Goal: Information Seeking & Learning: Learn about a topic

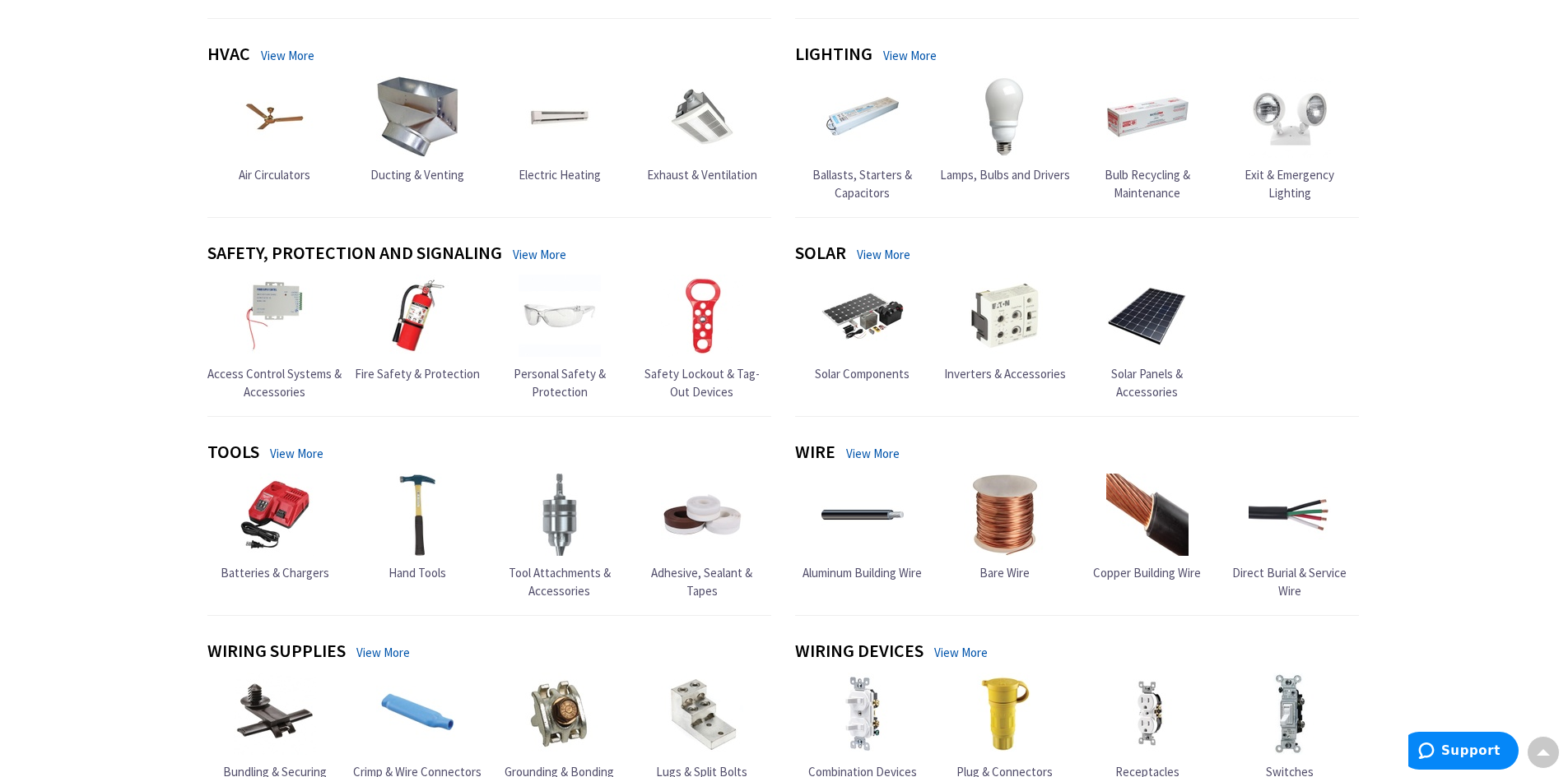
scroll to position [740, 0]
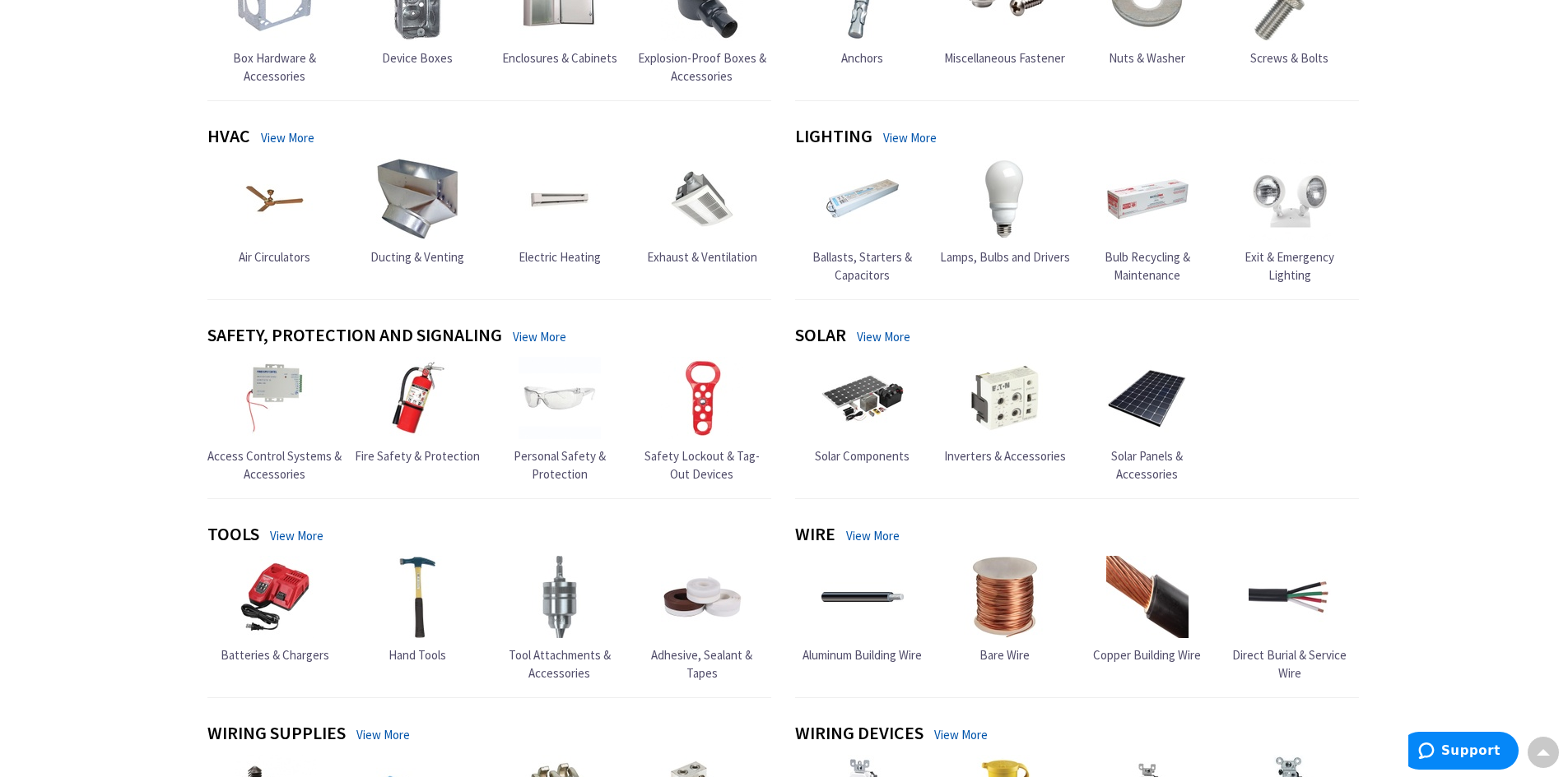
click at [913, 139] on link "View More" at bounding box center [910, 137] width 54 height 18
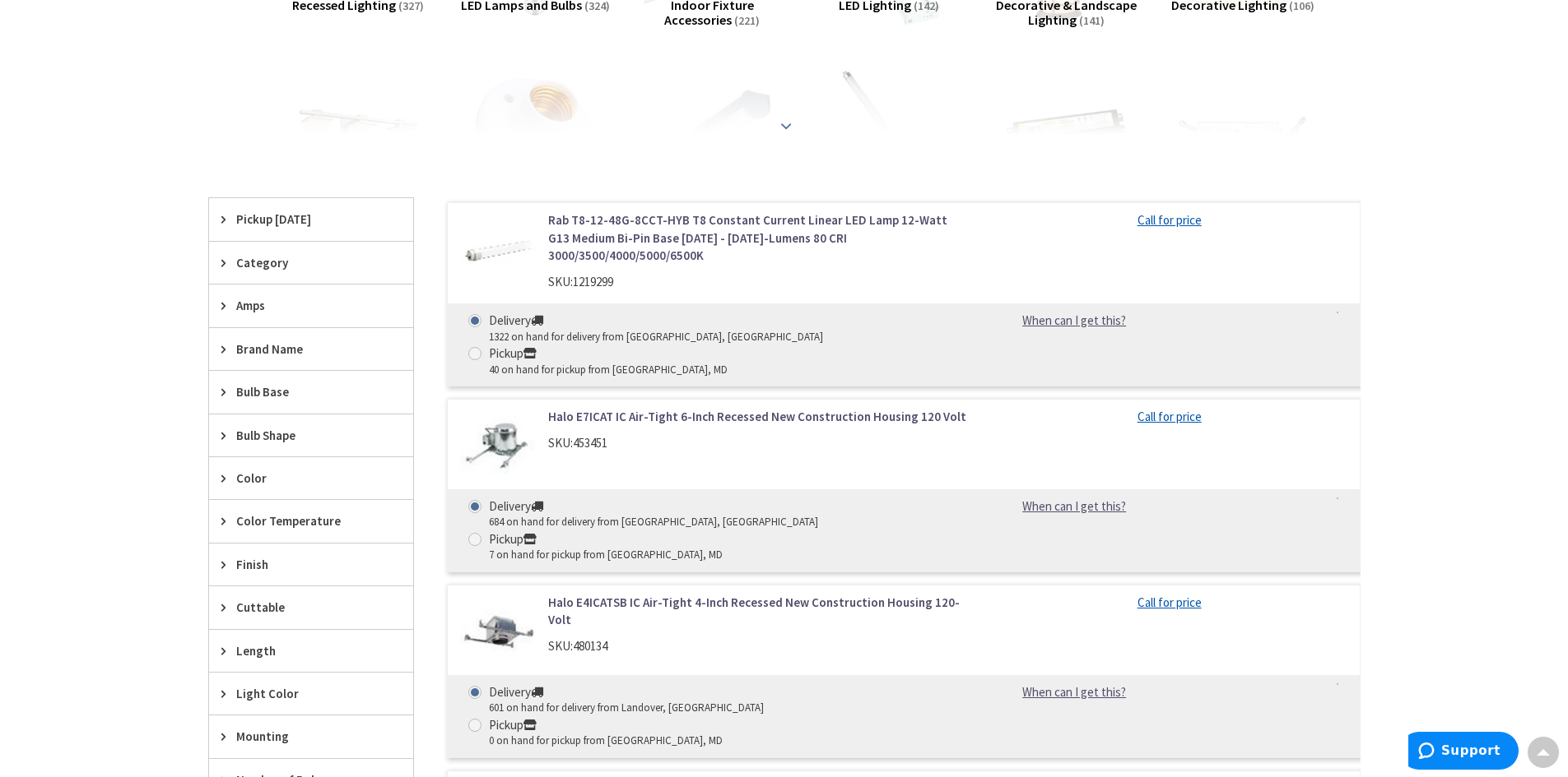
scroll to position [165, 0]
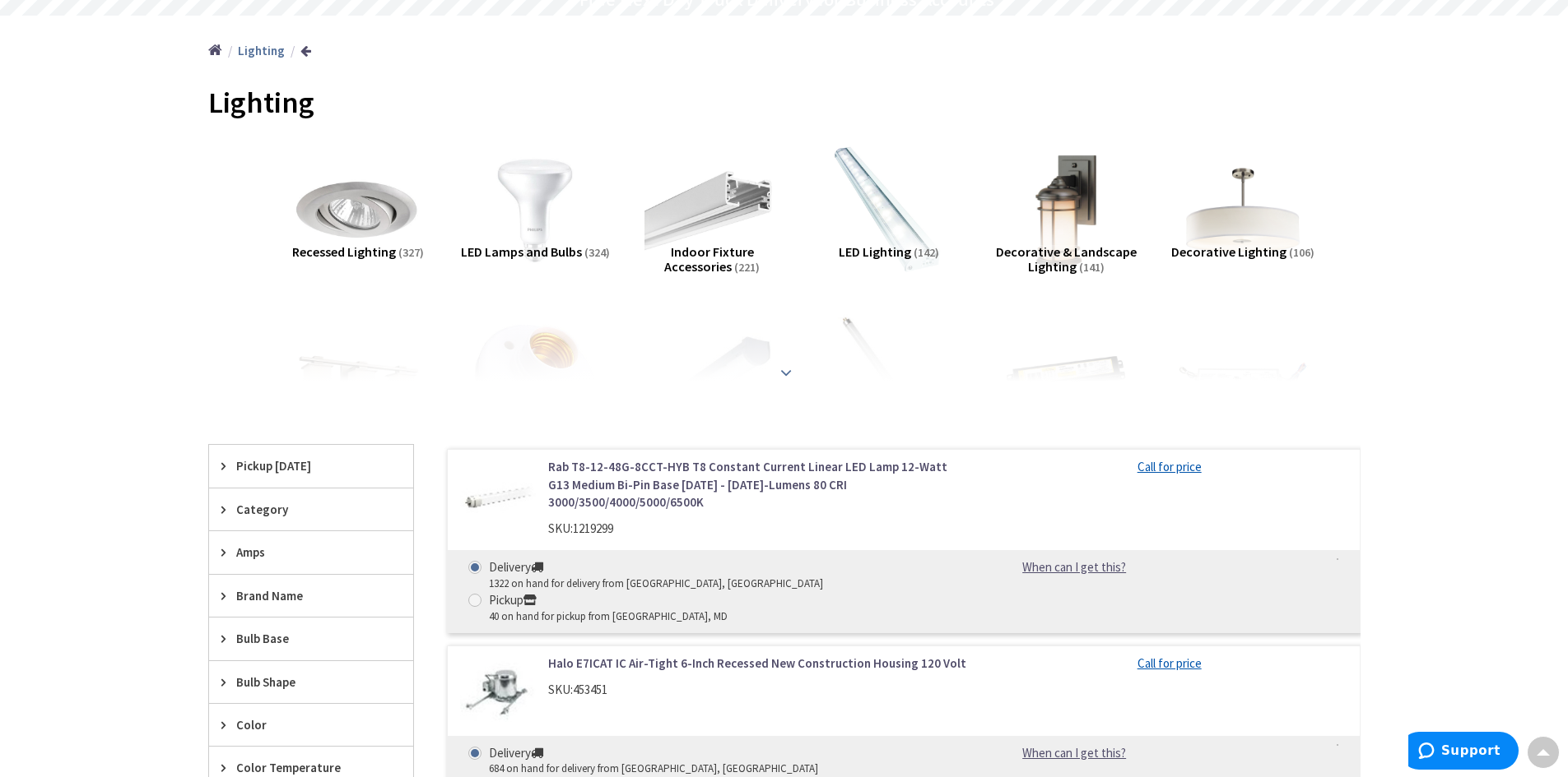
click at [797, 369] on div at bounding box center [784, 337] width 1070 height 90
click at [789, 373] on strong at bounding box center [787, 373] width 20 height 18
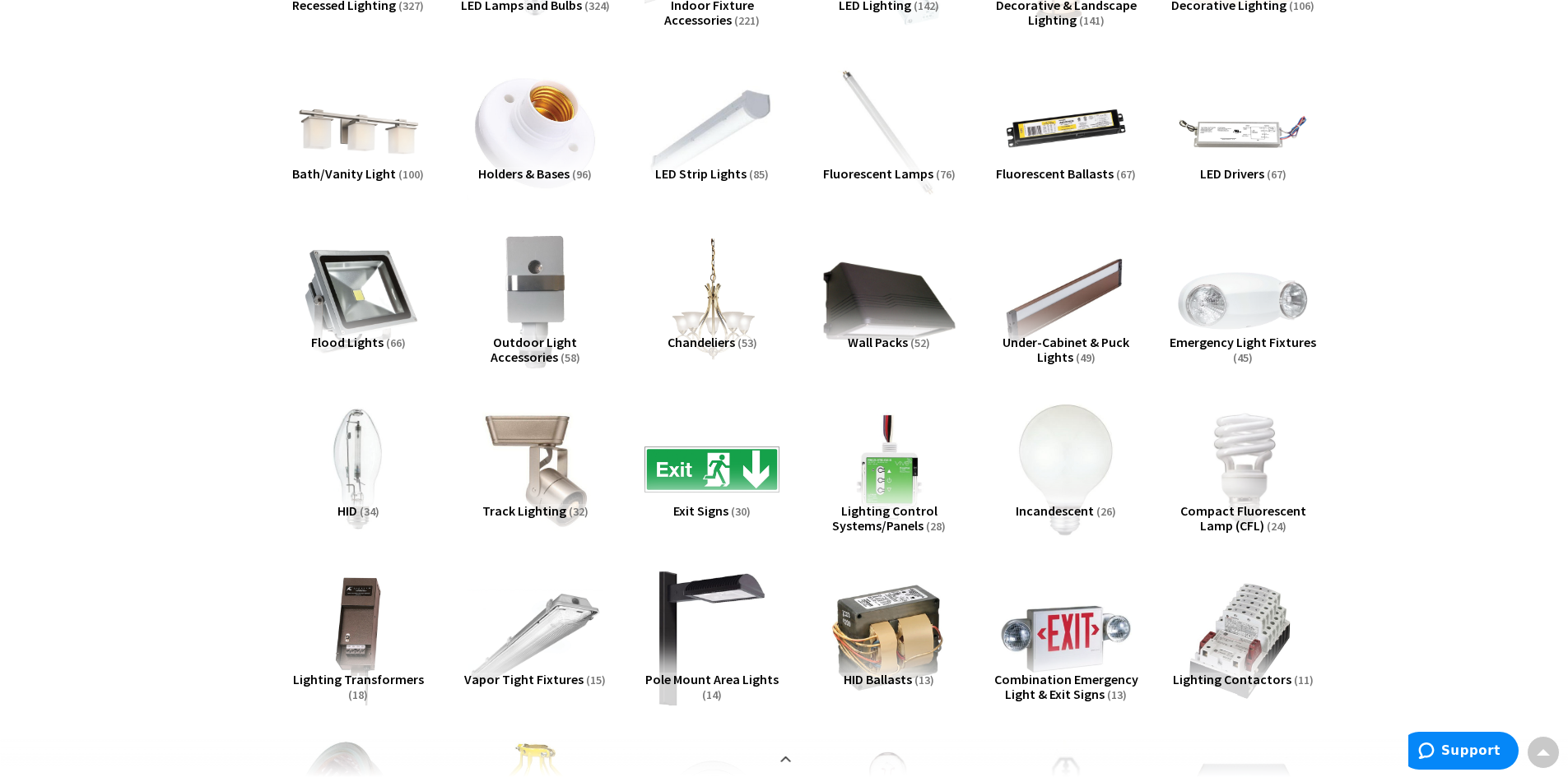
scroll to position [329, 0]
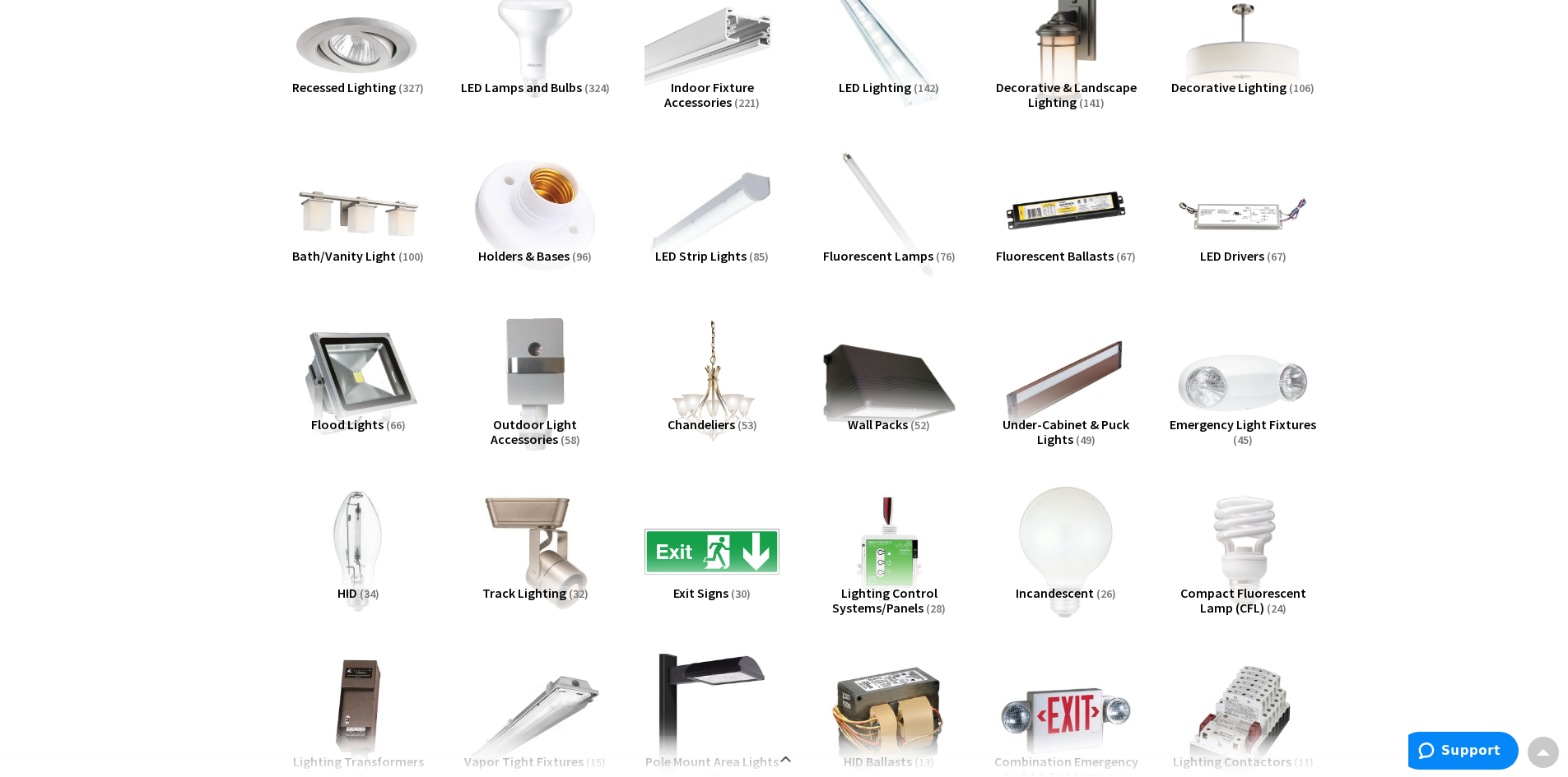
click at [380, 416] on span "Flood Lights" at bounding box center [347, 425] width 72 height 17
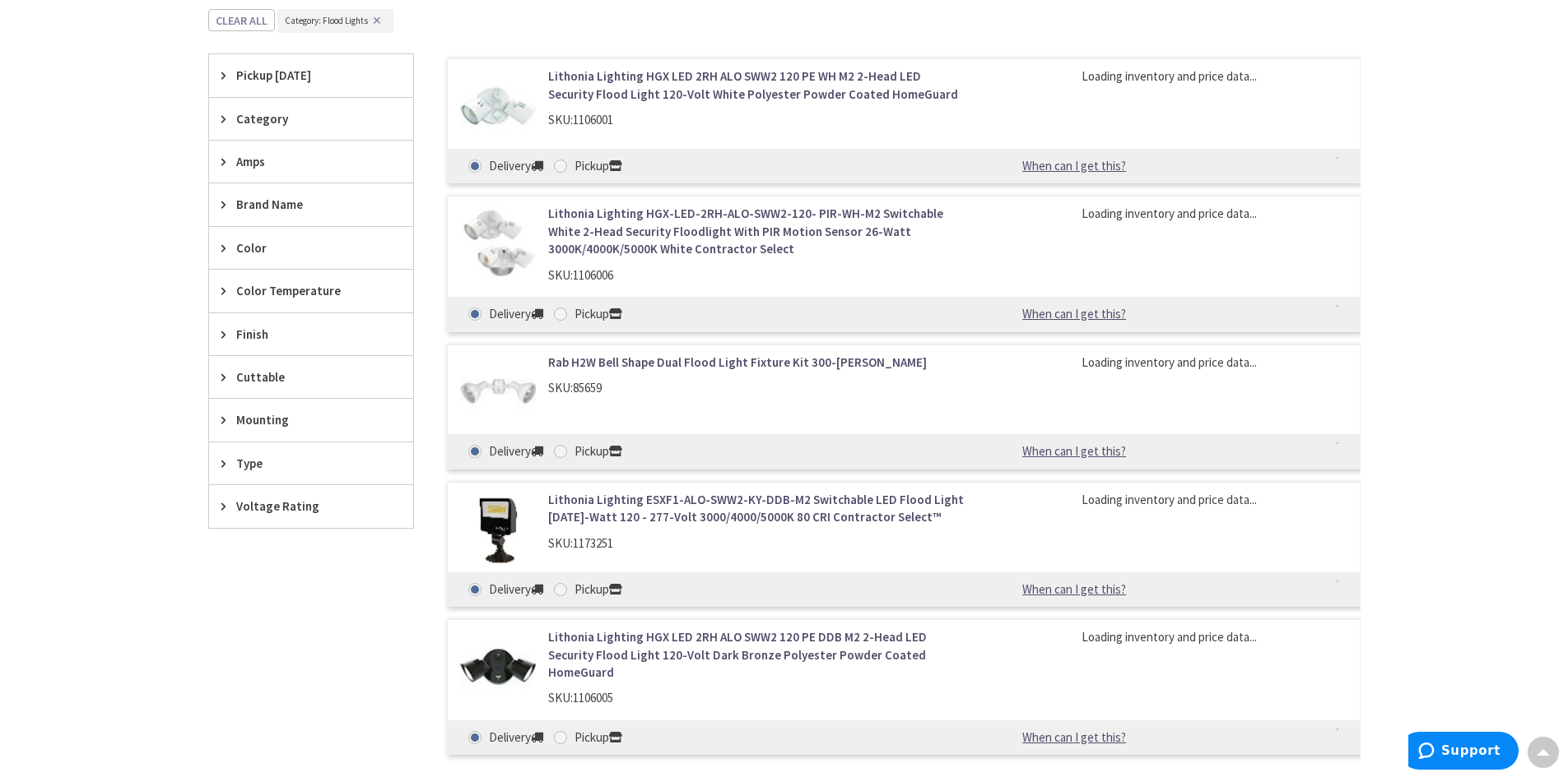
scroll to position [1859, 0]
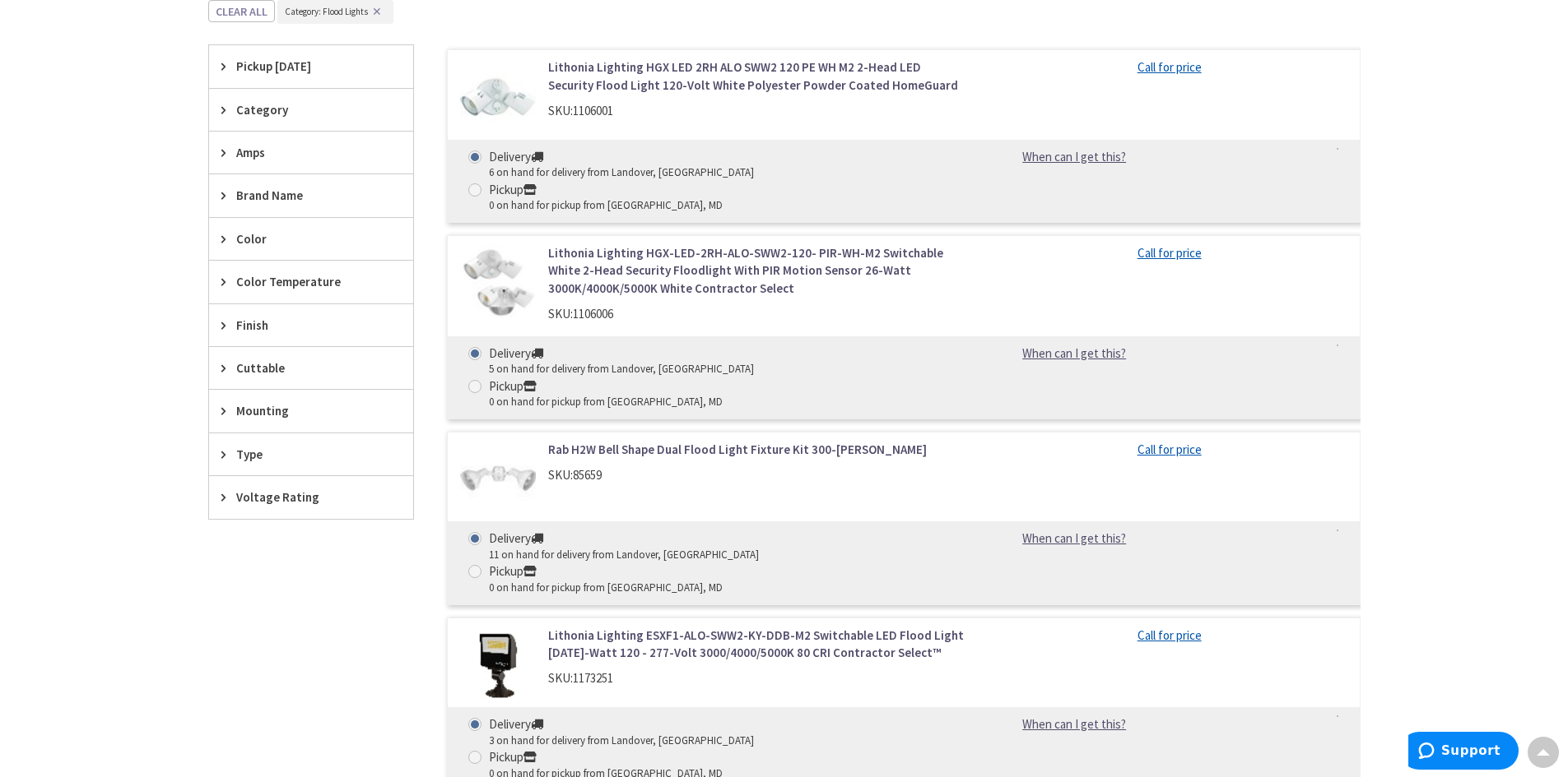
click at [221, 457] on icon at bounding box center [227, 454] width 13 height 13
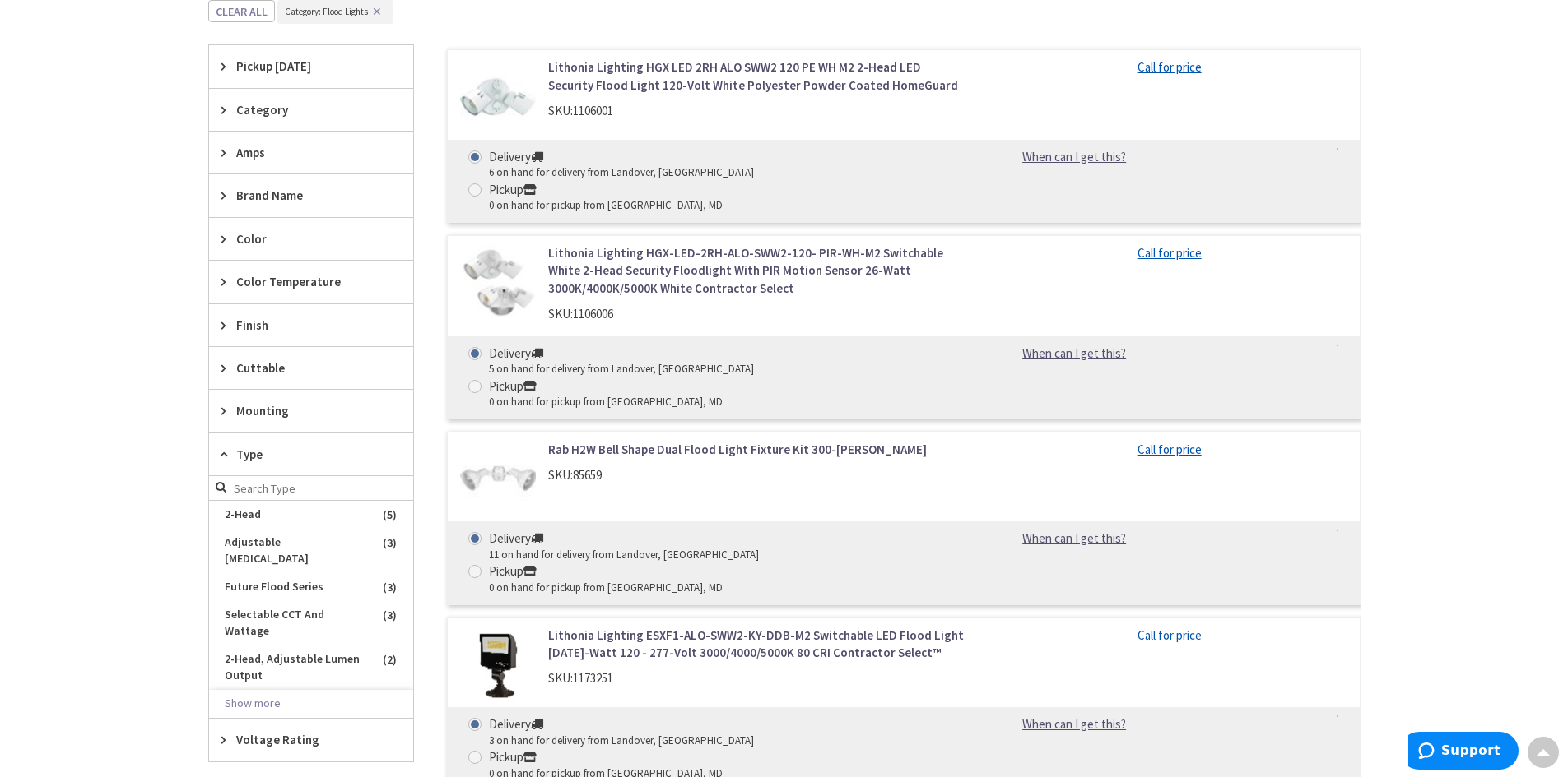
click at [227, 733] on icon at bounding box center [227, 739] width 13 height 13
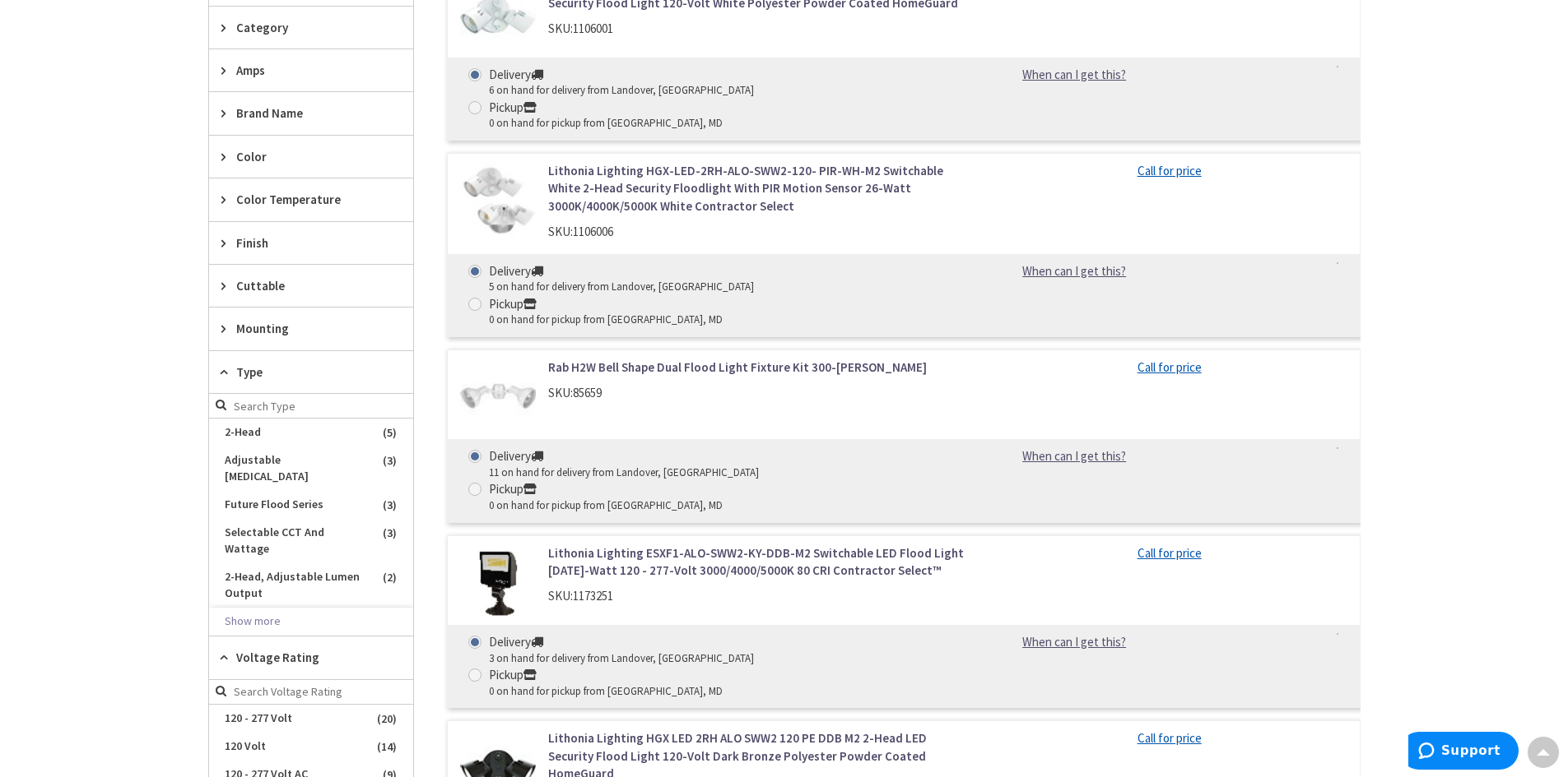
scroll to position [1776, 0]
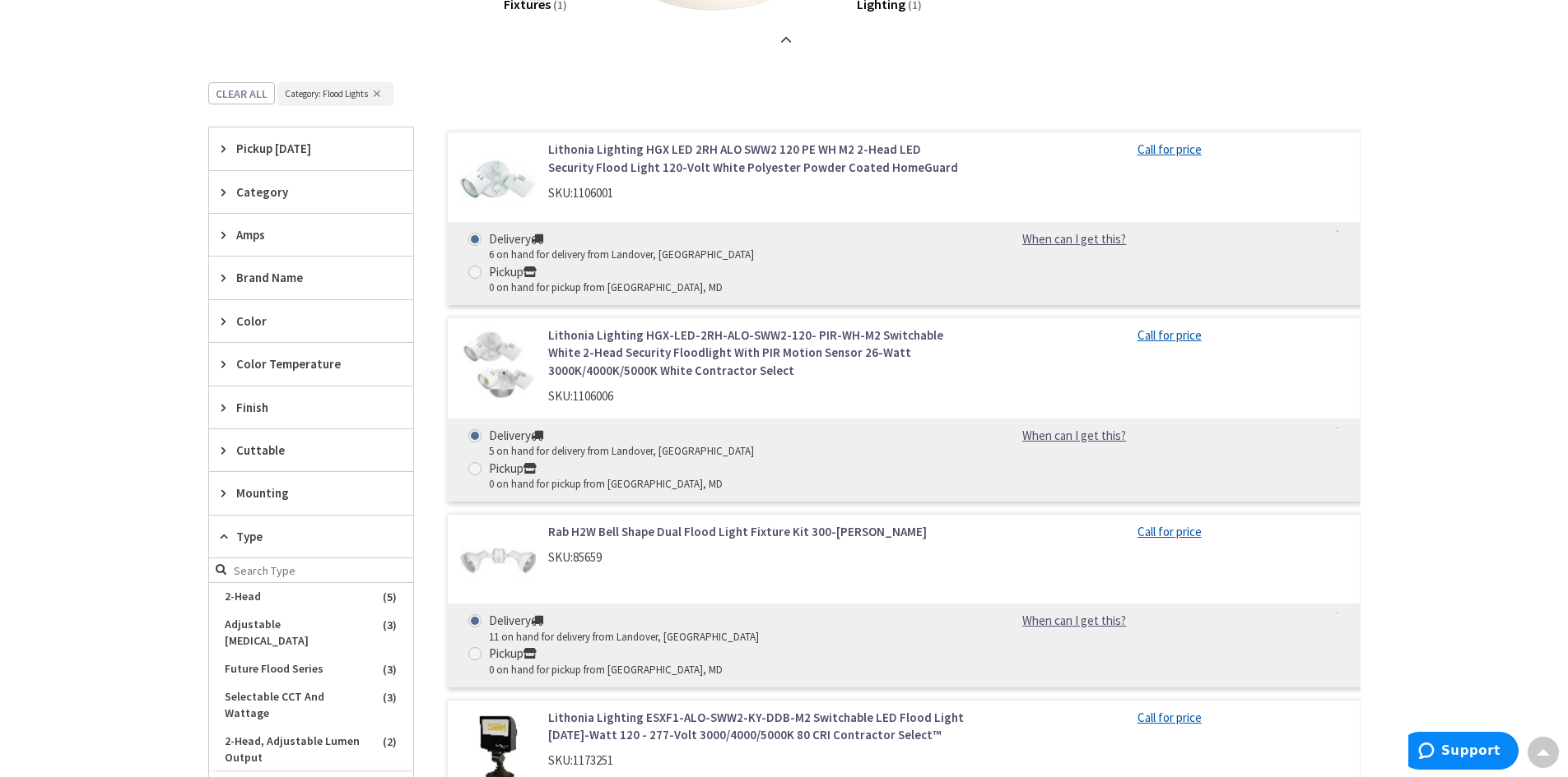
click at [224, 239] on icon at bounding box center [227, 234] width 13 height 13
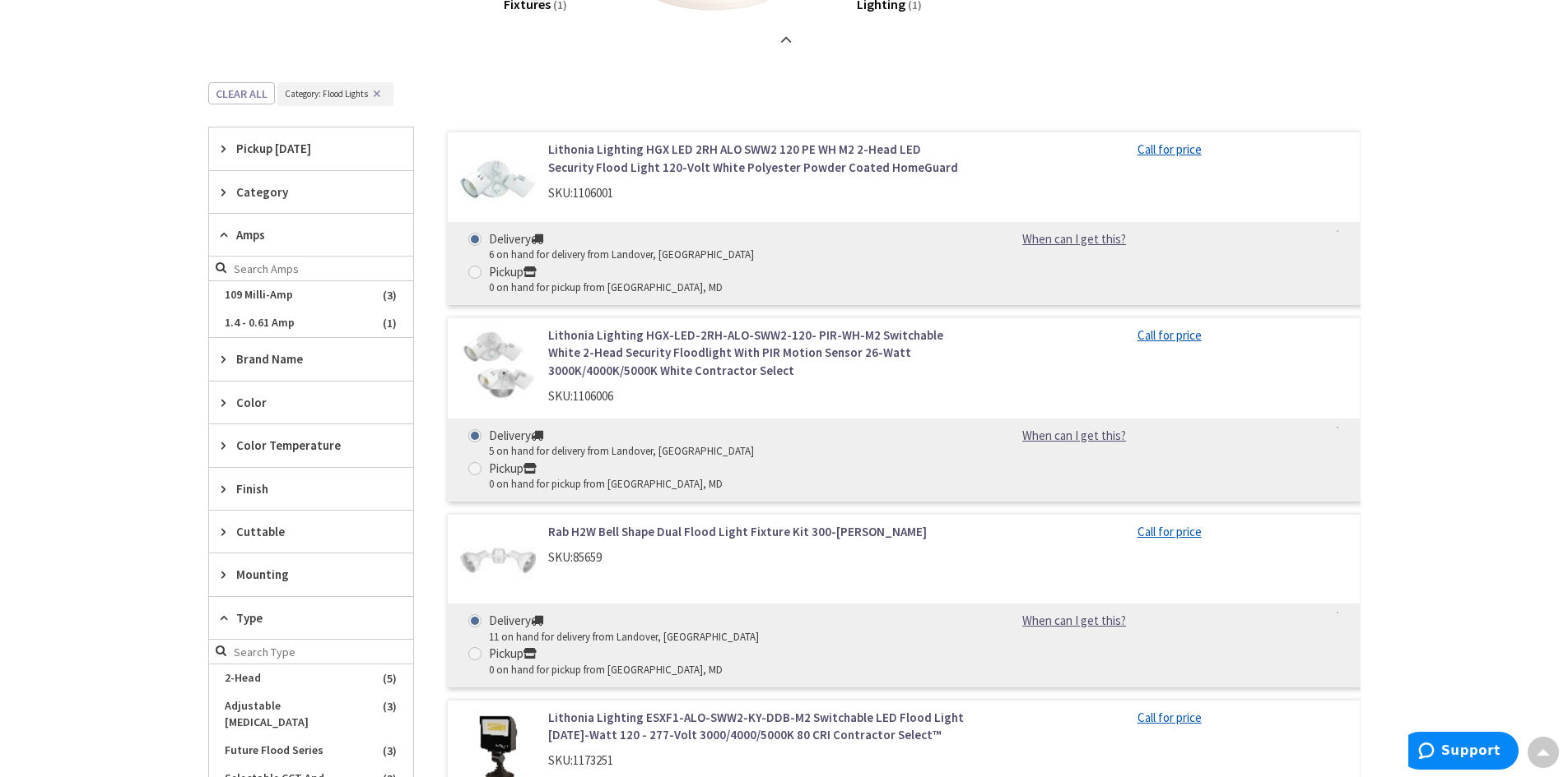
click at [223, 239] on icon at bounding box center [227, 234] width 13 height 13
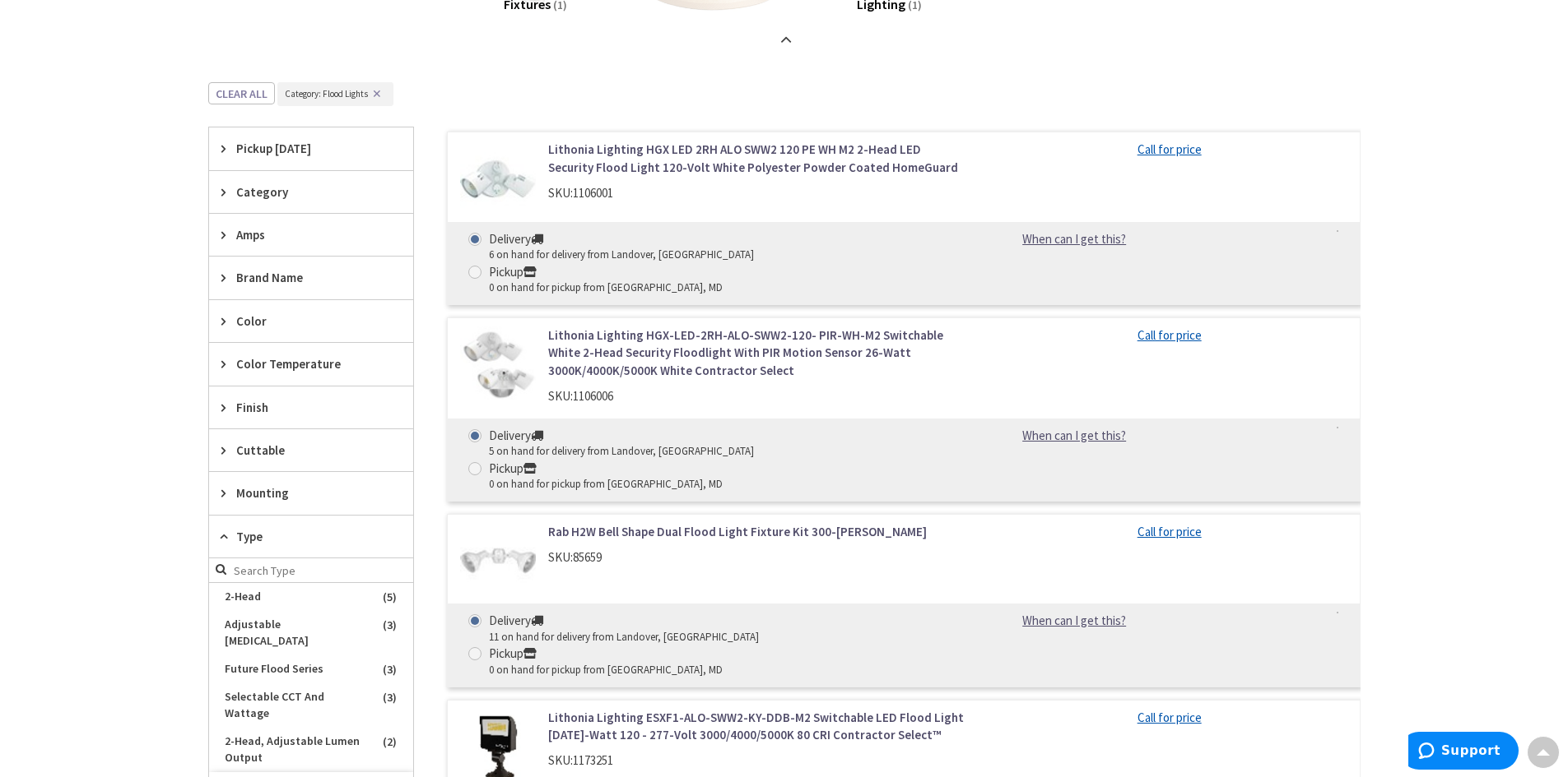
click at [227, 369] on icon at bounding box center [227, 363] width 13 height 13
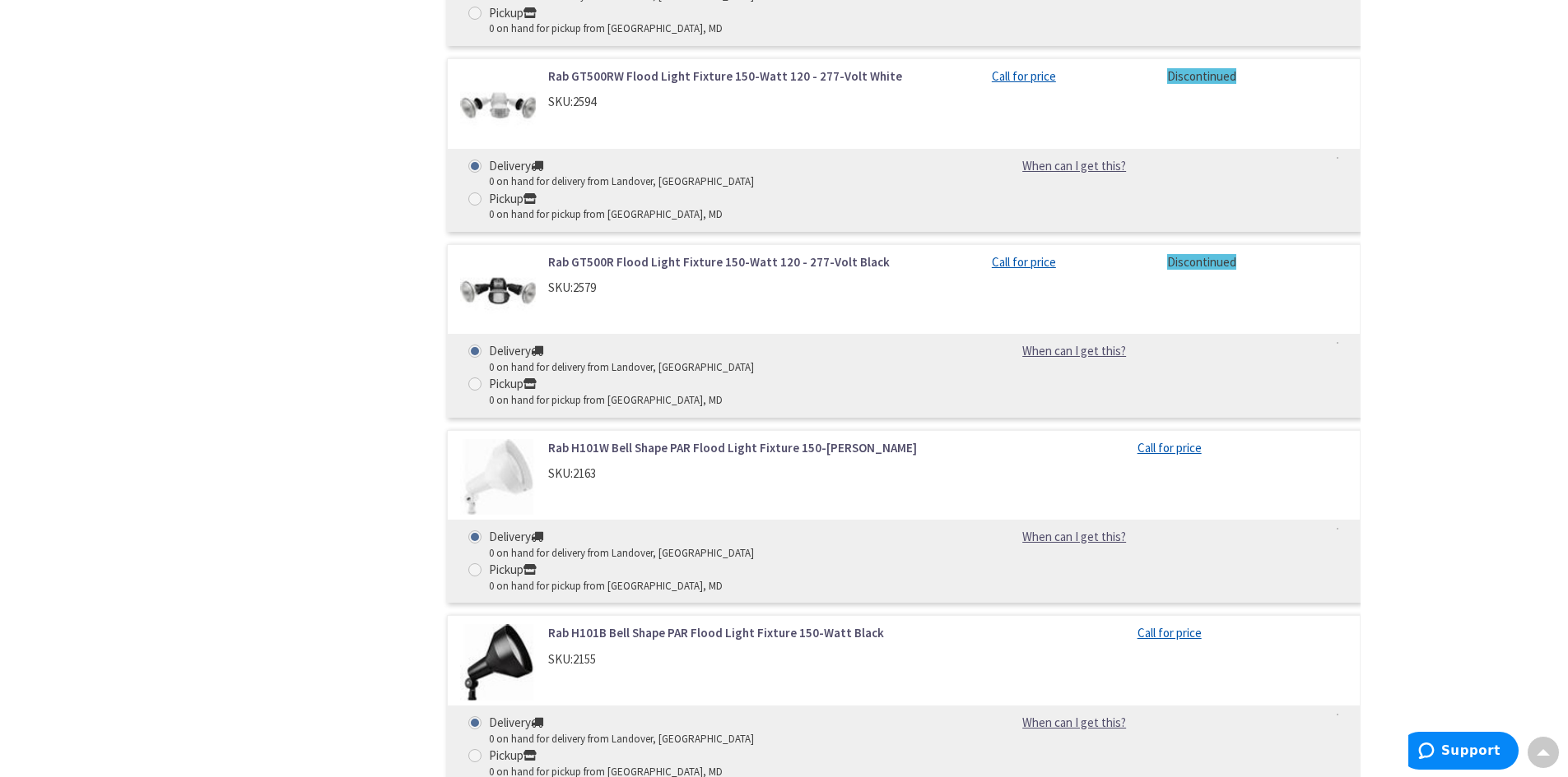
scroll to position [9591, 0]
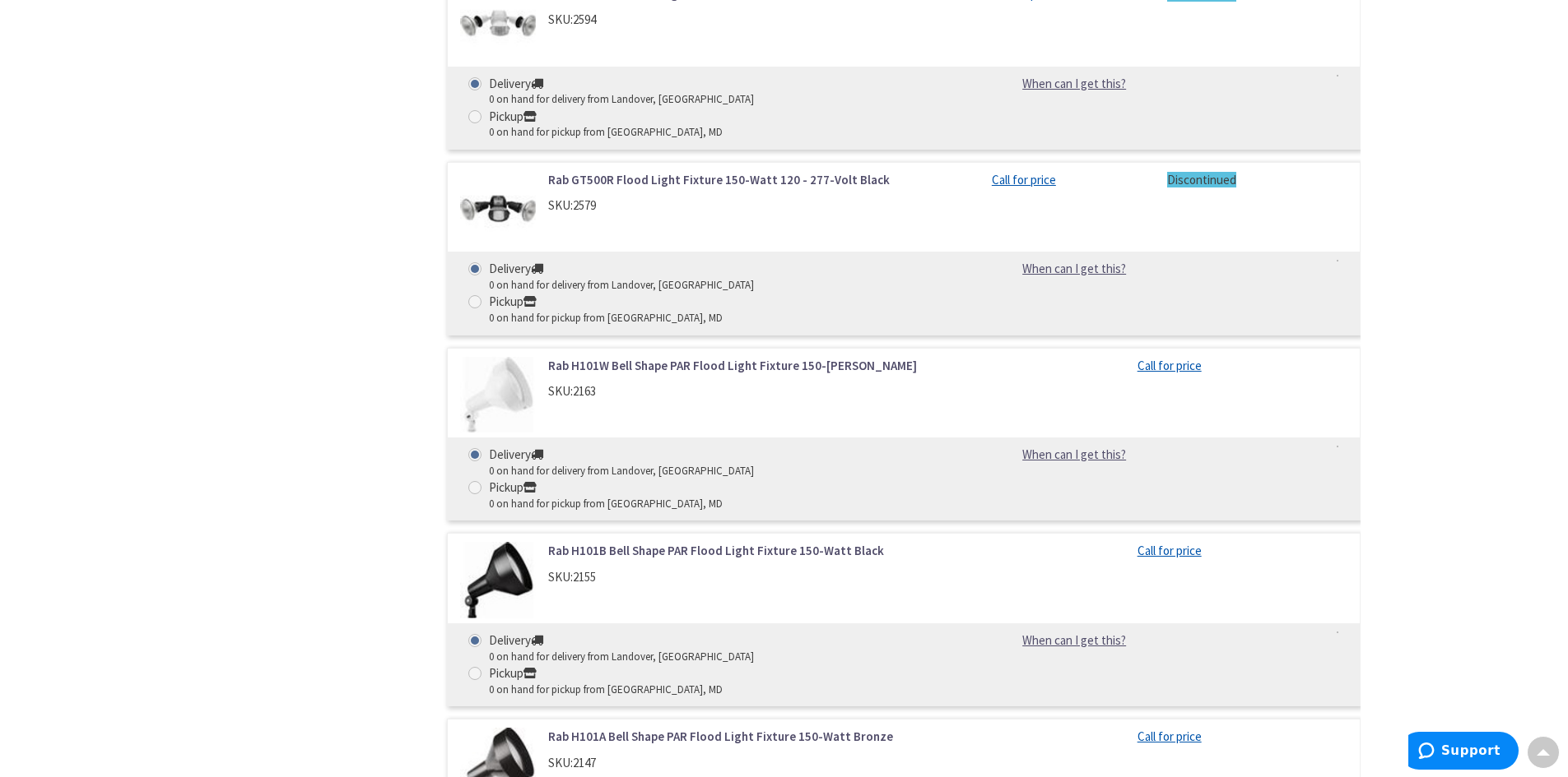
drag, startPoint x: 260, startPoint y: 332, endPoint x: 266, endPoint y: 322, distance: 11.7
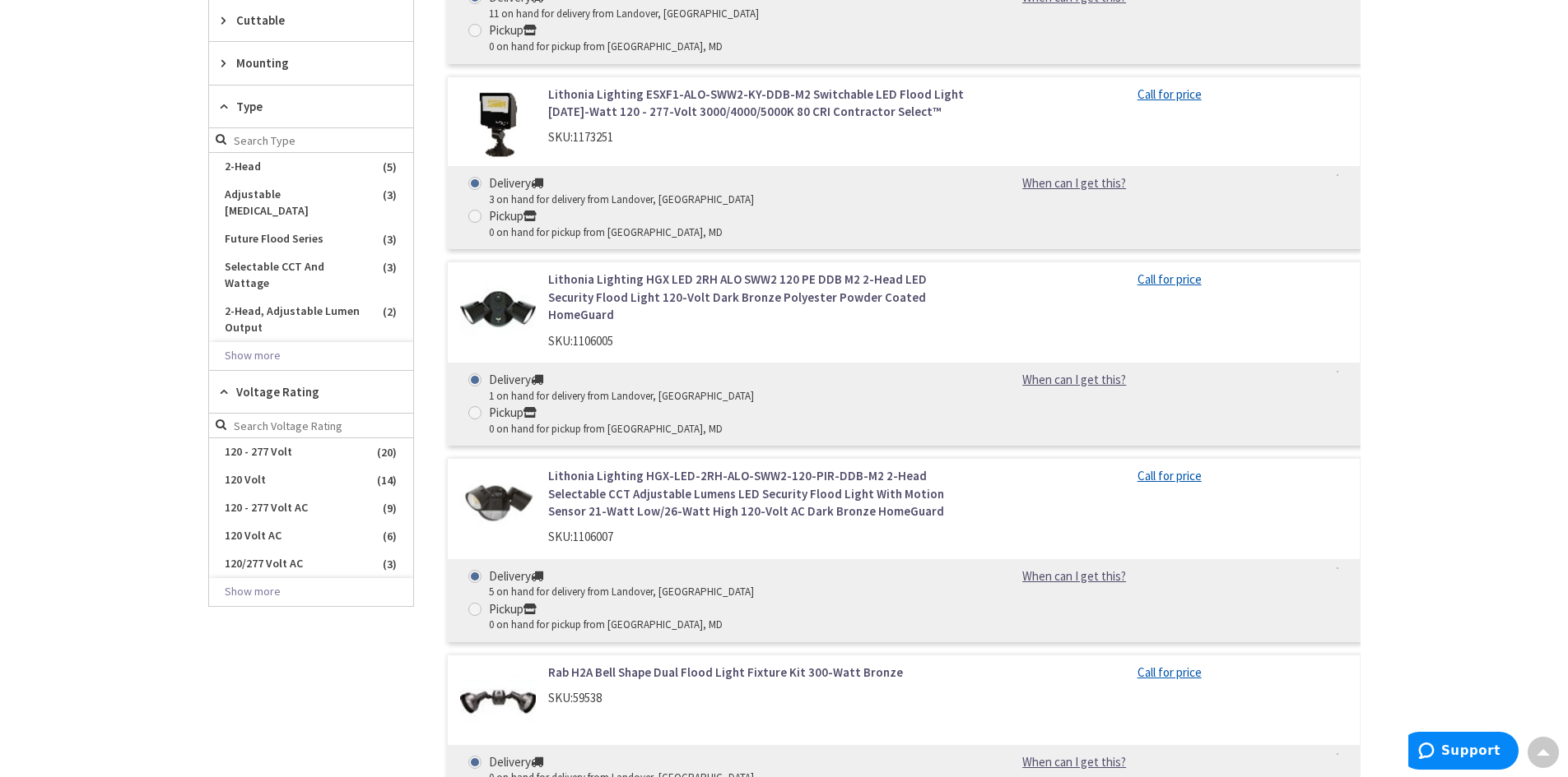
scroll to position [2402, 0]
click at [228, 383] on icon at bounding box center [227, 389] width 13 height 13
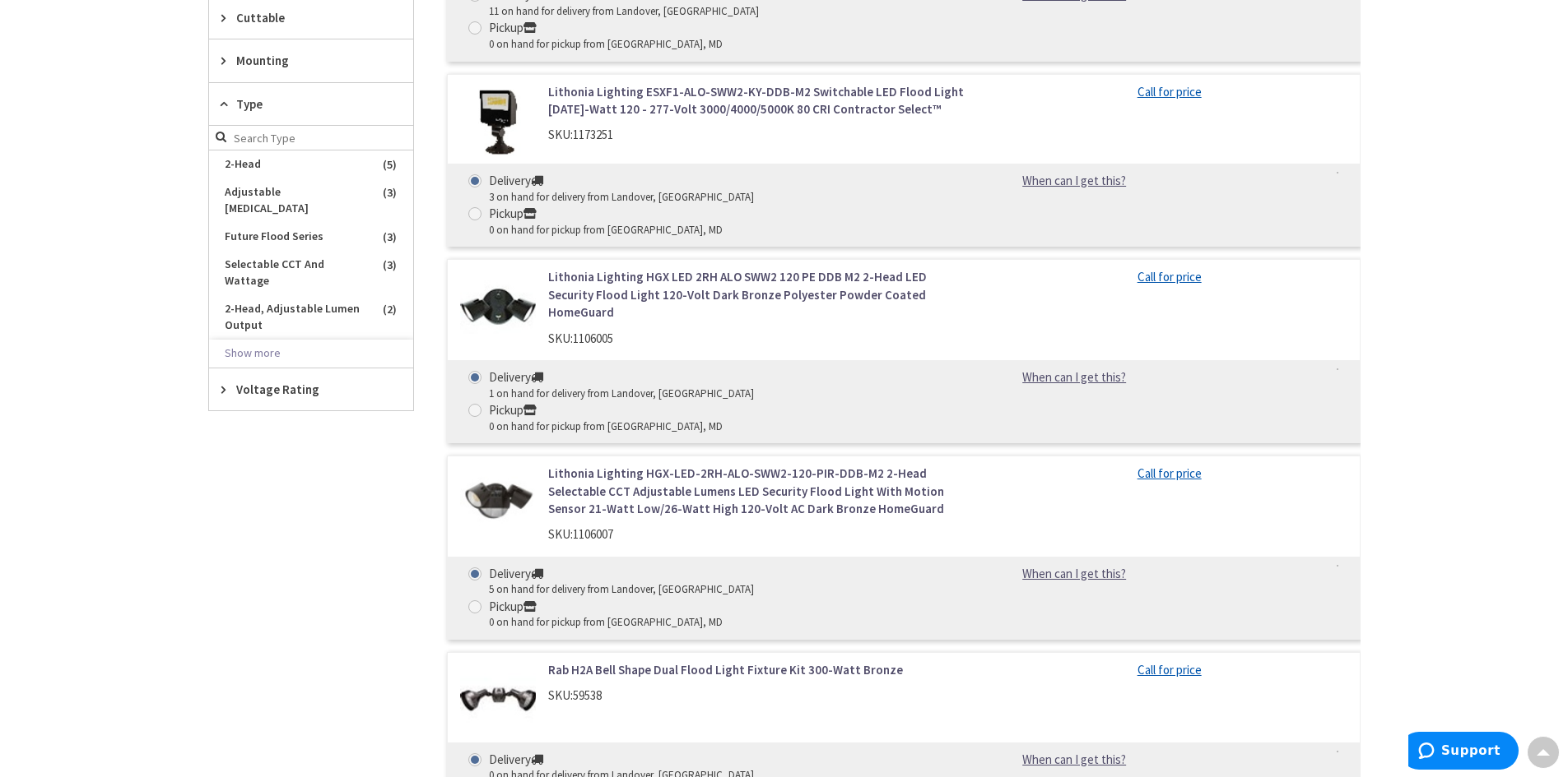
scroll to position [2155, 0]
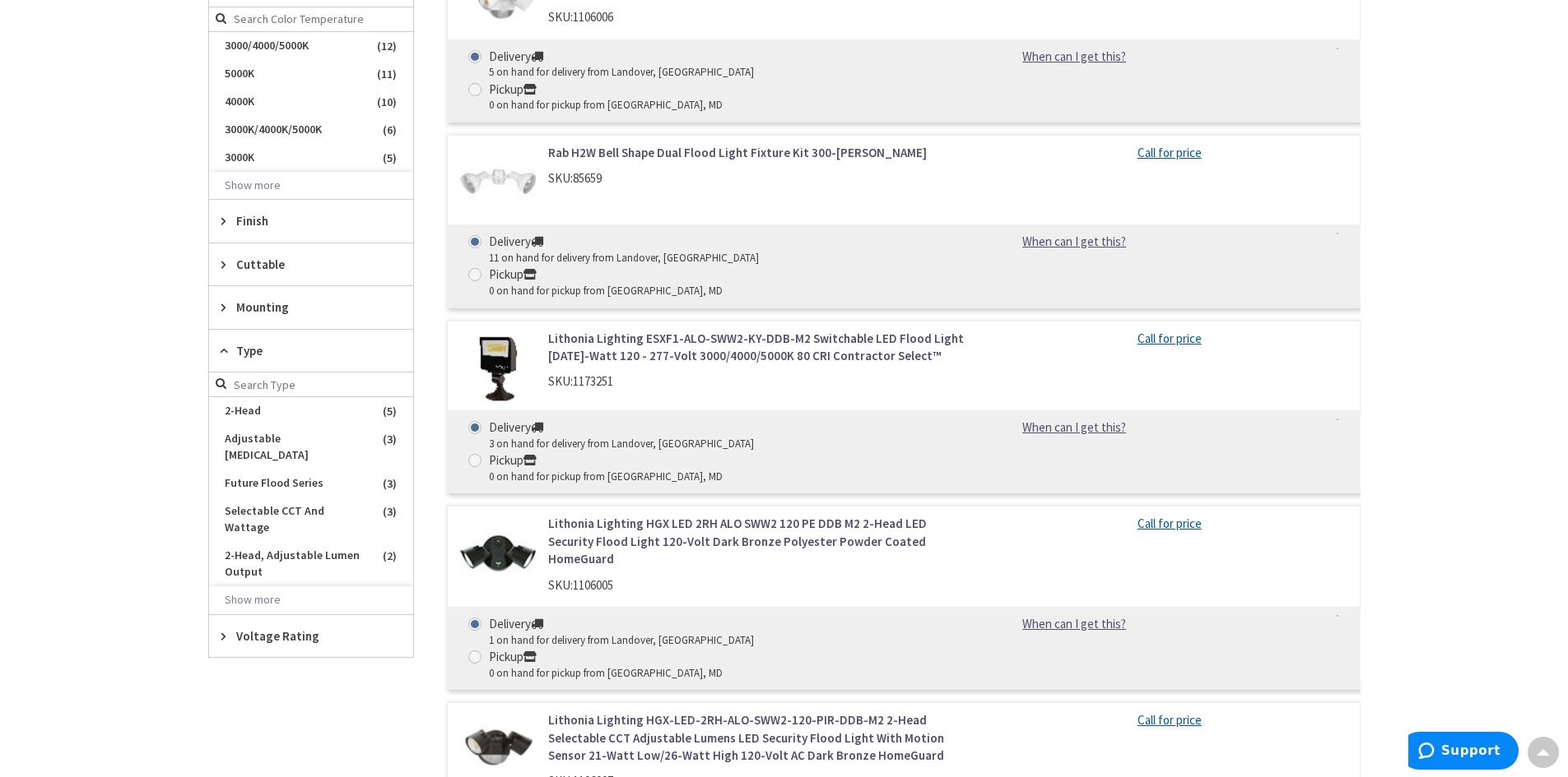
click at [227, 358] on div "Type" at bounding box center [312, 351] width 204 height 43
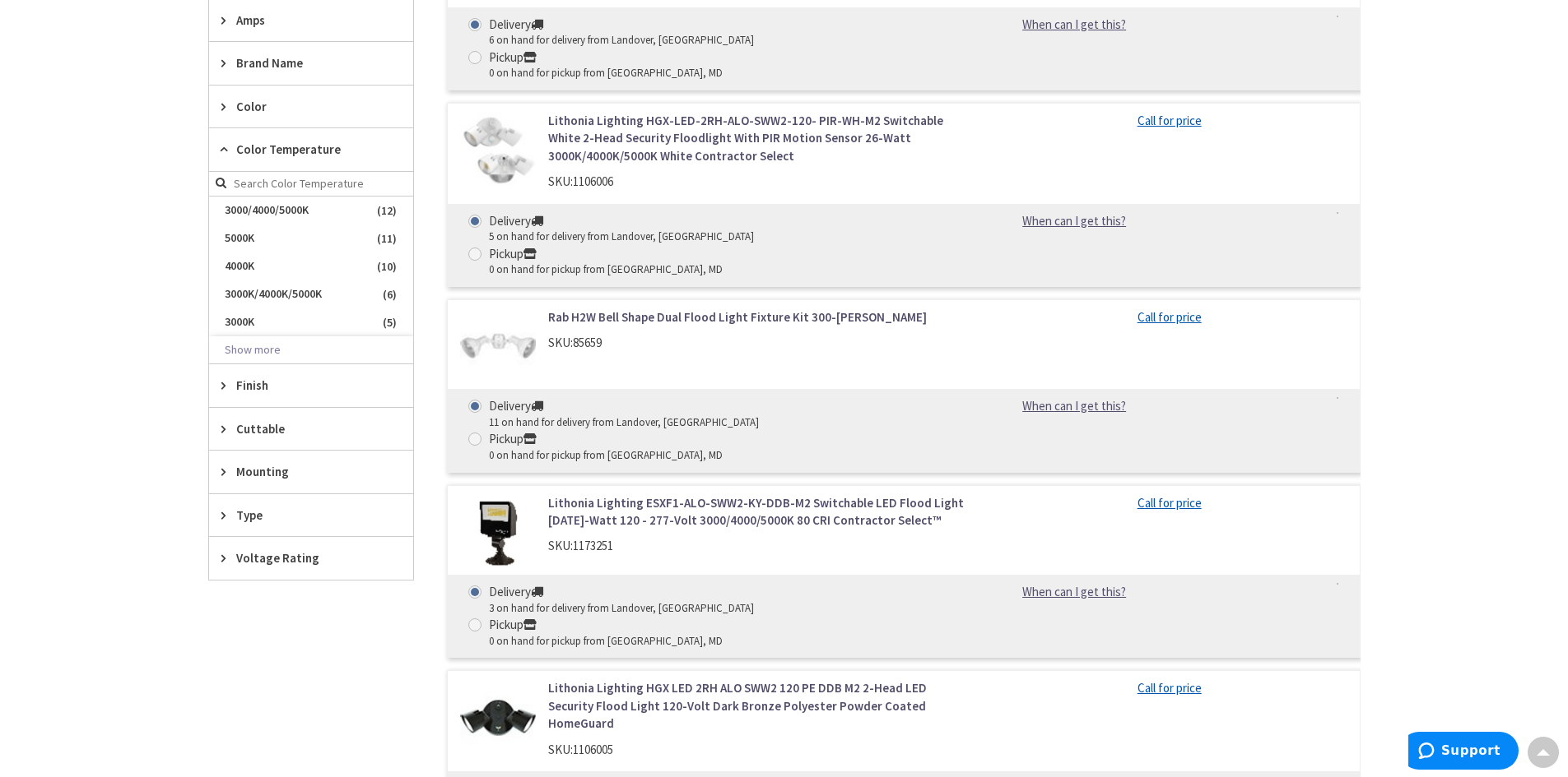
scroll to position [1908, 0]
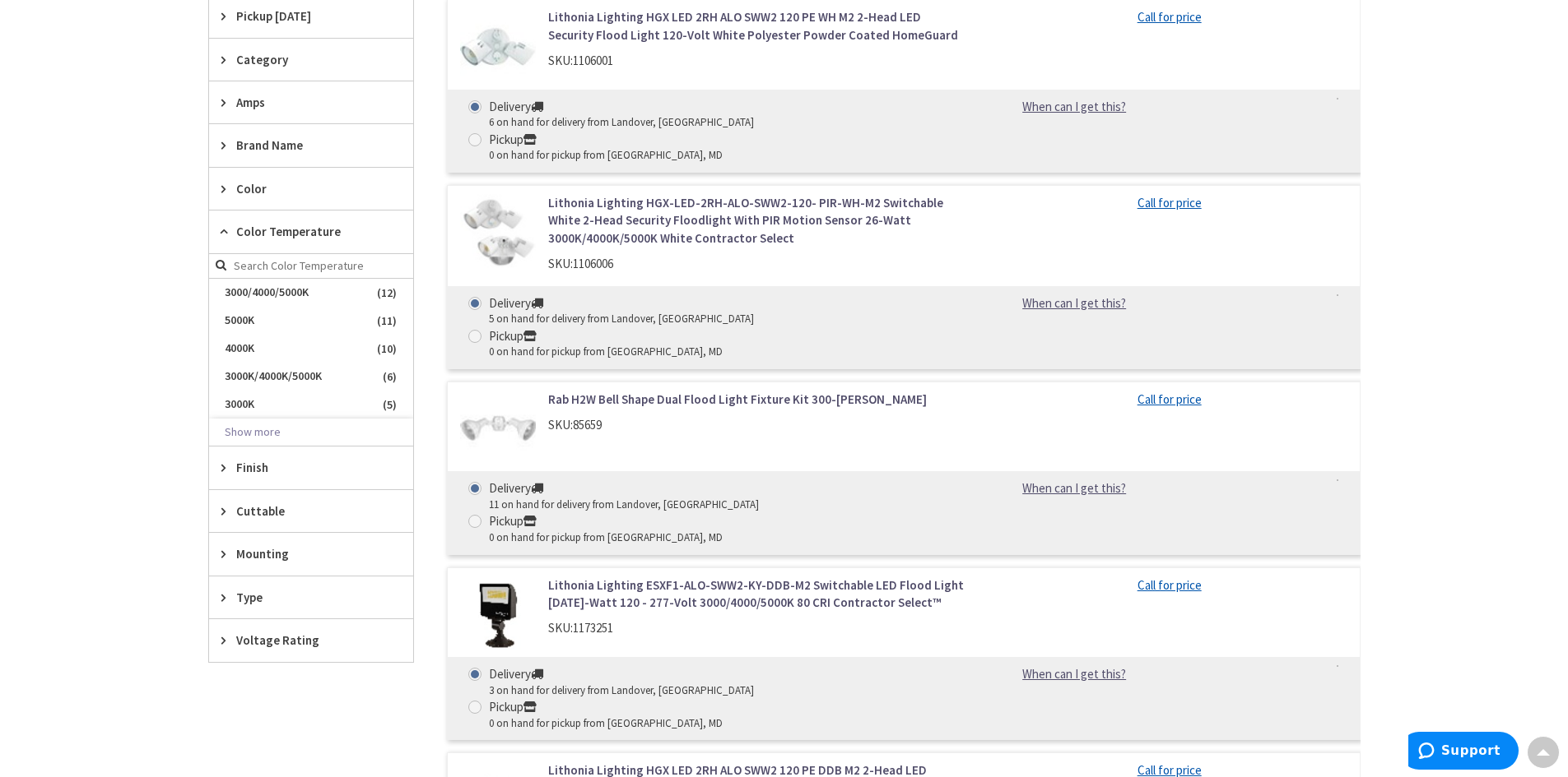
click at [218, 243] on div "Color Temperature" at bounding box center [312, 232] width 204 height 43
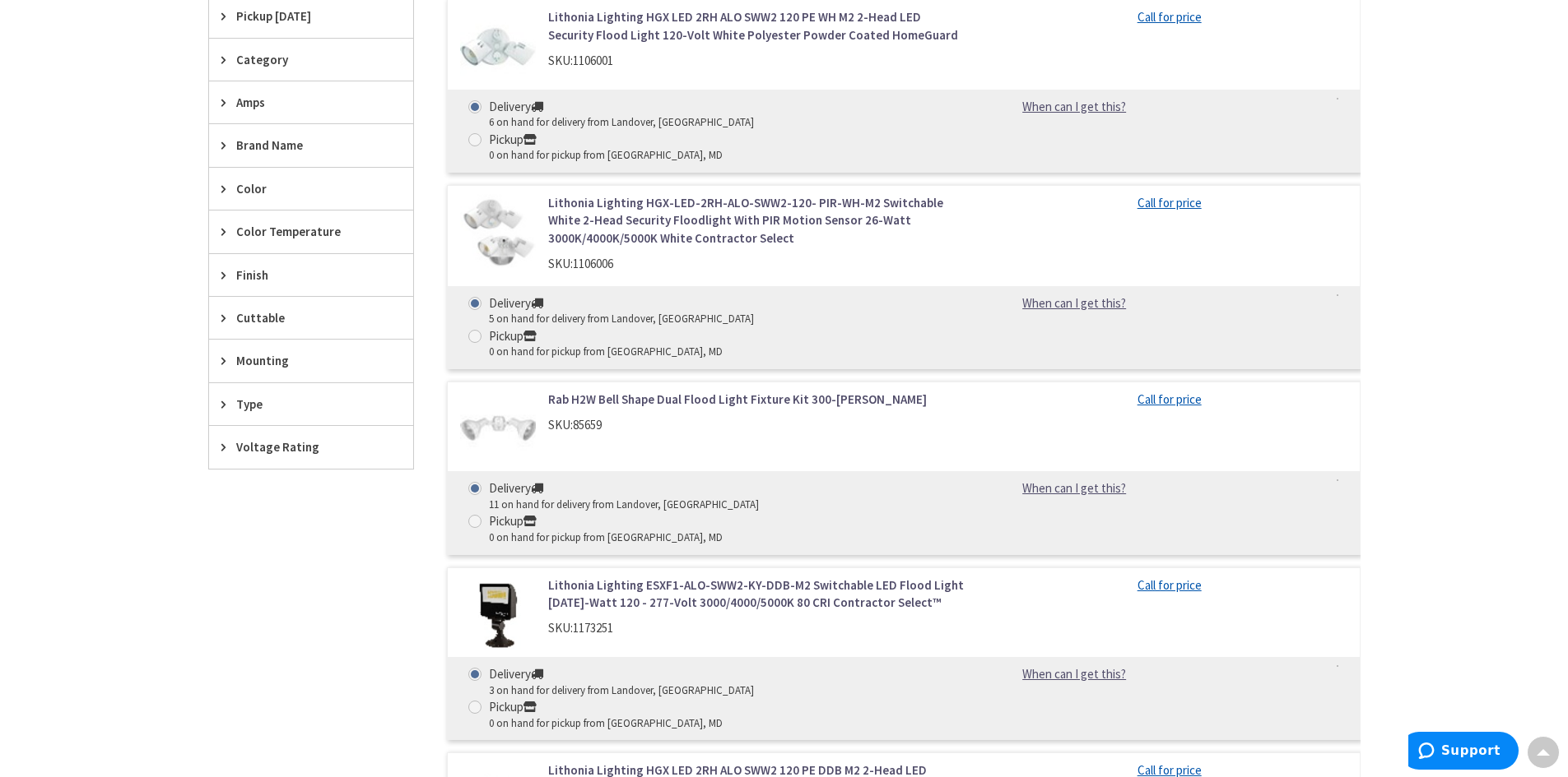
scroll to position [1662, 0]
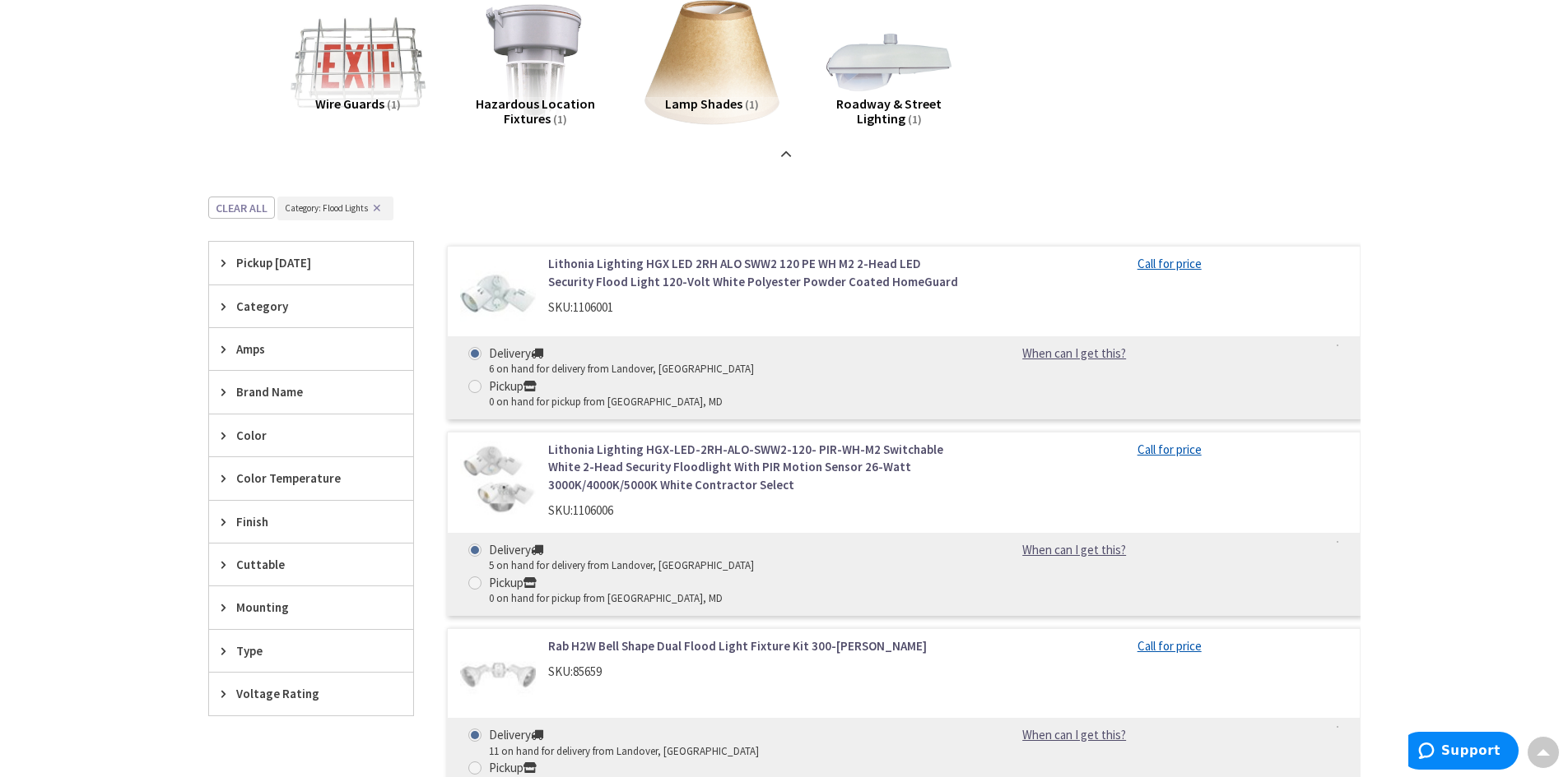
click at [221, 263] on icon at bounding box center [227, 263] width 13 height 13
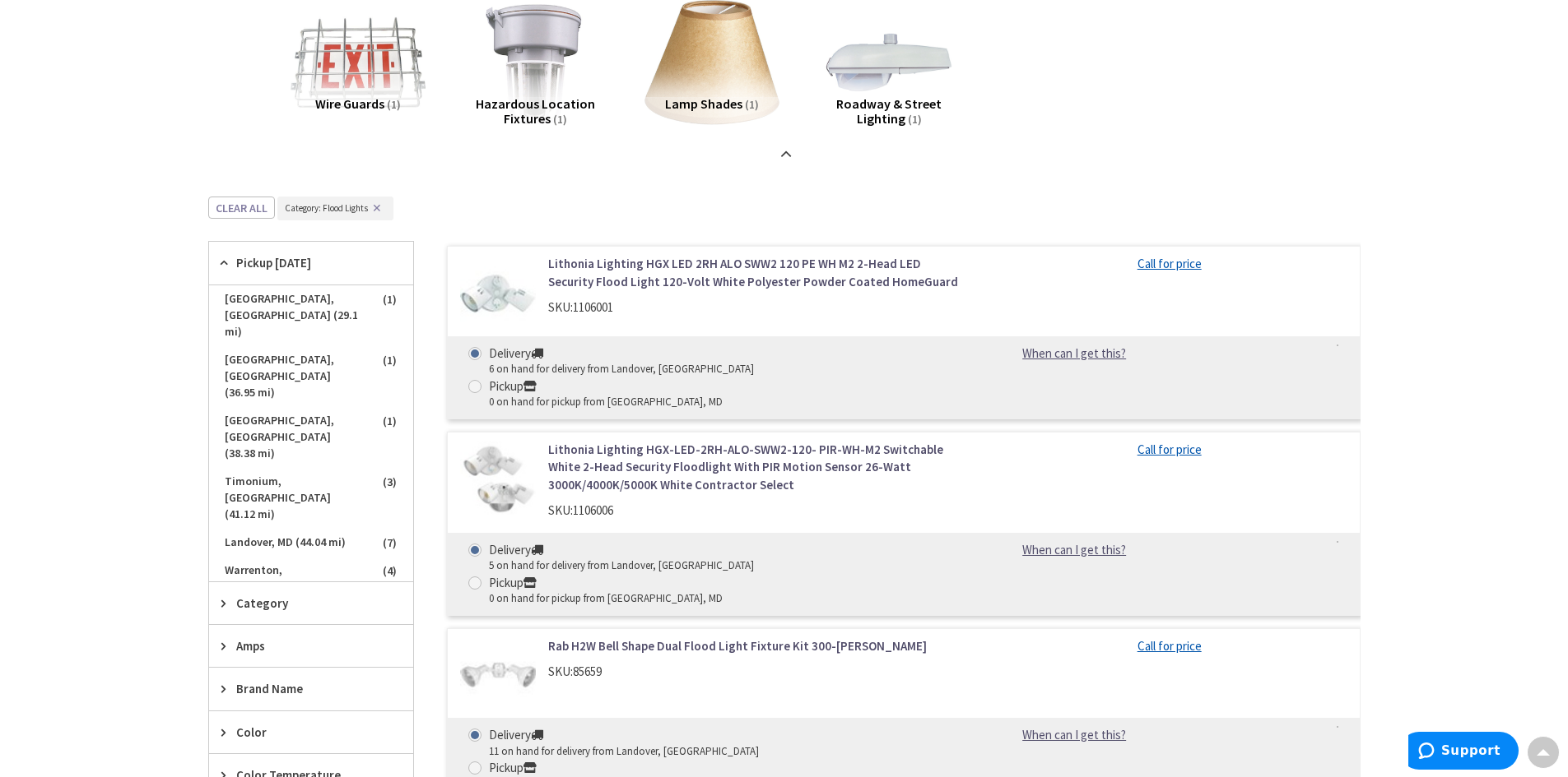
click at [221, 263] on icon at bounding box center [227, 263] width 13 height 13
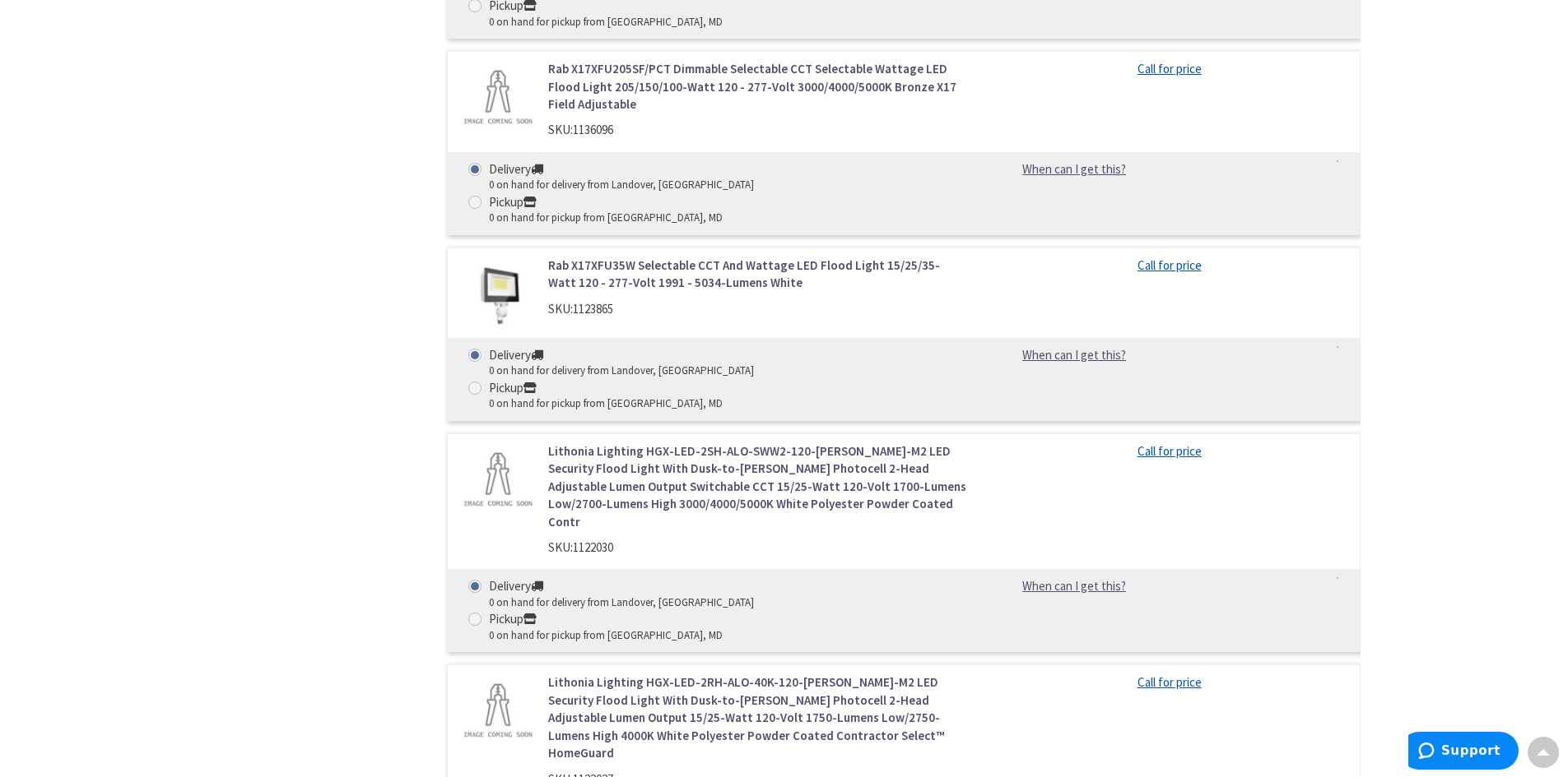
scroll to position [11389, 0]
